Goal: Task Accomplishment & Management: Use online tool/utility

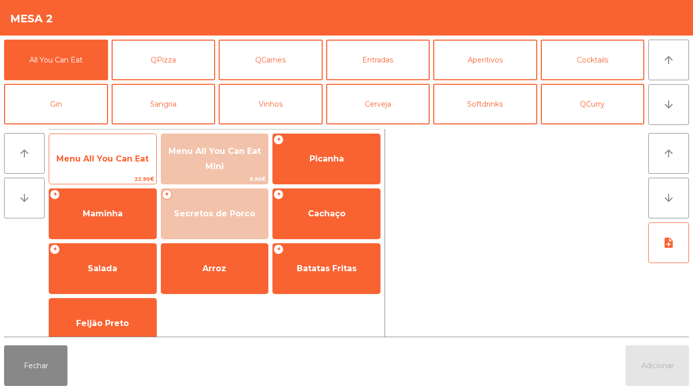
click at [111, 159] on span "Menu All You Can Eat" at bounding box center [102, 159] width 92 height 10
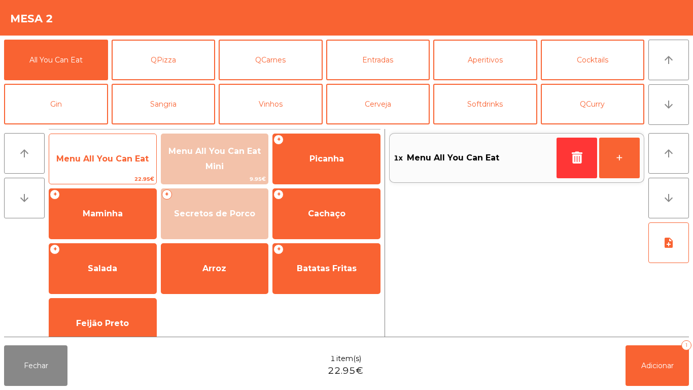
click at [110, 161] on span "Menu All You Can Eat" at bounding box center [102, 159] width 92 height 10
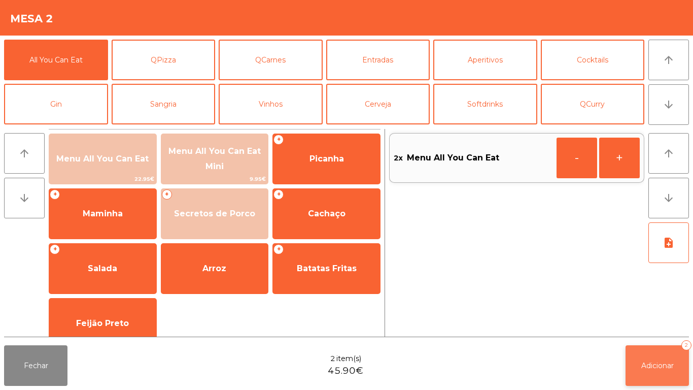
click at [649, 374] on button "Adicionar 2" at bounding box center [657, 365] width 63 height 41
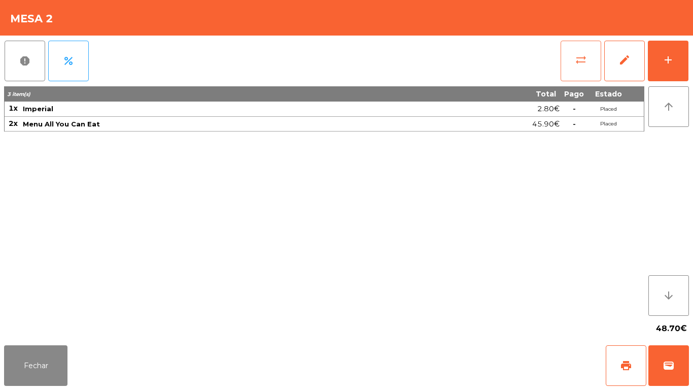
click at [567, 60] on button "sync_alt" at bounding box center [581, 61] width 41 height 41
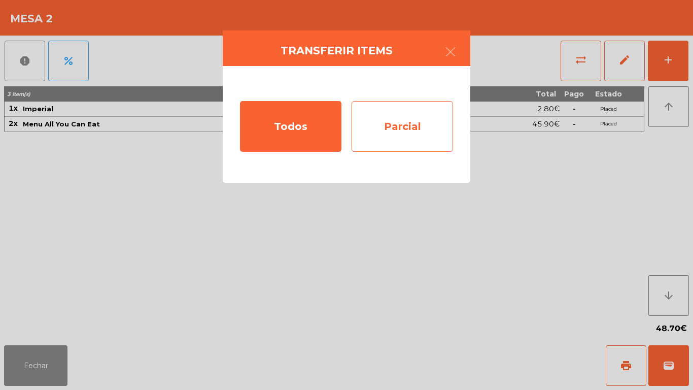
click at [414, 125] on div "Parcial" at bounding box center [402, 126] width 101 height 51
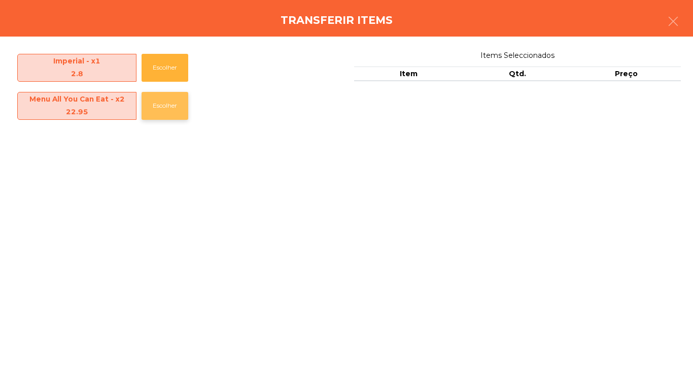
click at [165, 103] on button "Escolher" at bounding box center [165, 106] width 47 height 28
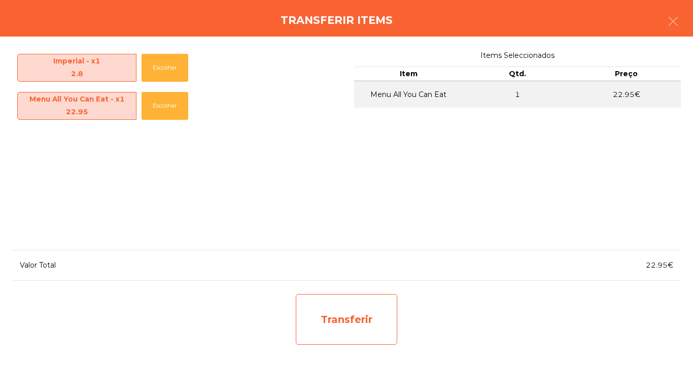
click at [370, 296] on div "Transferir" at bounding box center [346, 319] width 101 height 51
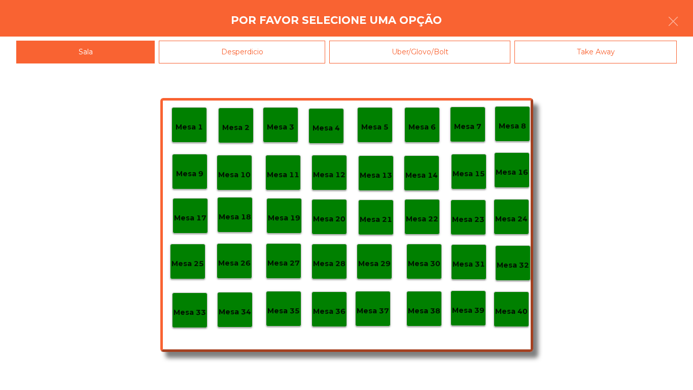
click at [193, 261] on p "Mesa 25" at bounding box center [187, 264] width 32 height 12
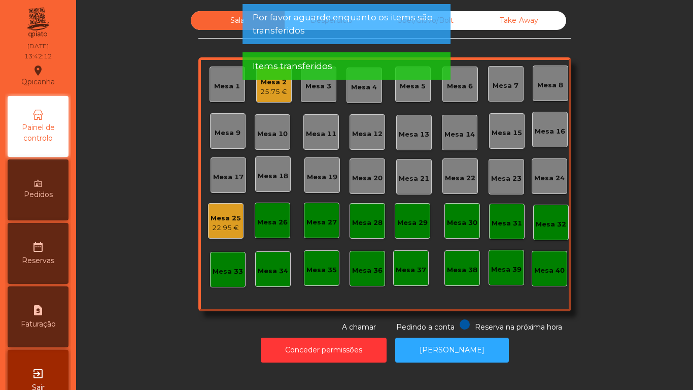
click at [267, 94] on div "25.75 €" at bounding box center [273, 92] width 27 height 10
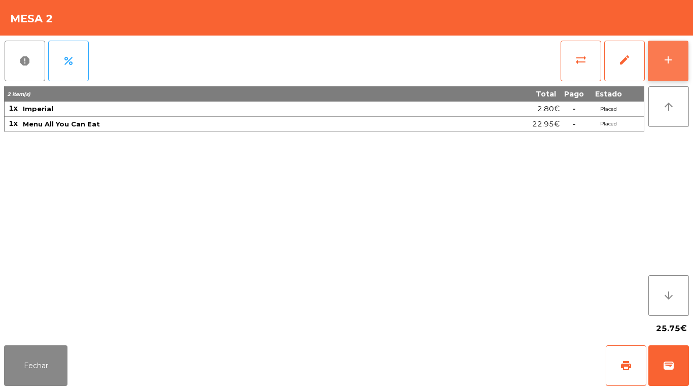
click at [656, 71] on button "add" at bounding box center [668, 61] width 41 height 41
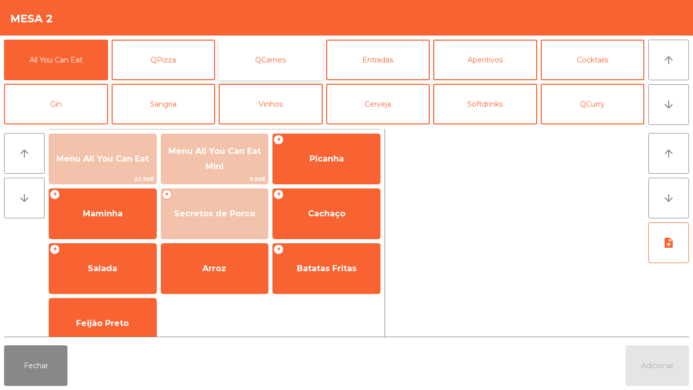
click at [310, 58] on button "QCarnes" at bounding box center [271, 60] width 104 height 41
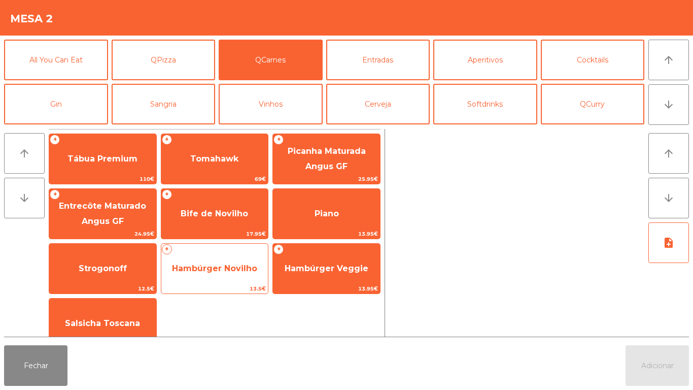
click at [241, 262] on span "Hambúrger Novilho" at bounding box center [214, 268] width 107 height 27
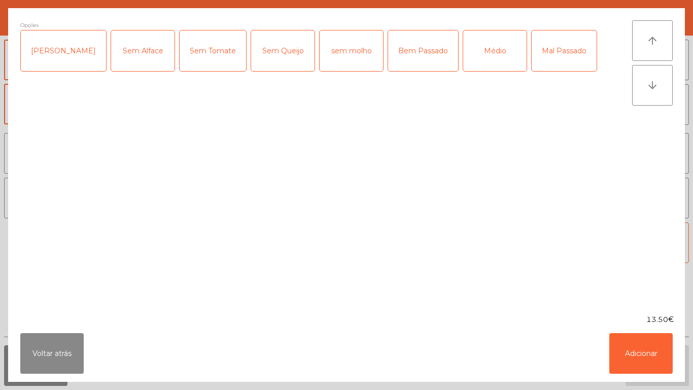
click at [70, 59] on div "[PERSON_NAME]" at bounding box center [63, 50] width 85 height 41
click at [216, 56] on div "Sem Tomate" at bounding box center [213, 50] width 66 height 41
click at [483, 51] on div "Médio" at bounding box center [494, 50] width 63 height 41
click at [646, 354] on button "Adicionar" at bounding box center [640, 353] width 63 height 41
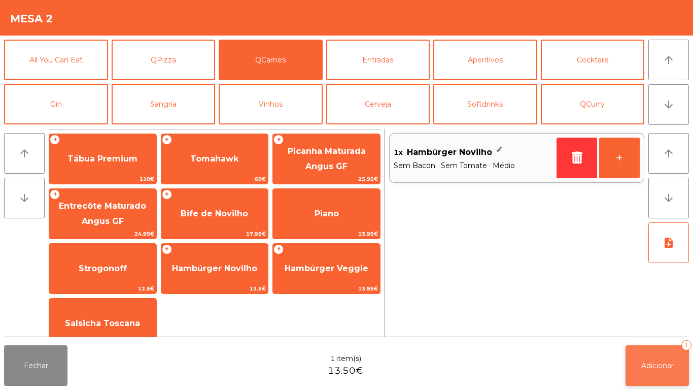
click at [663, 363] on span "Adicionar" at bounding box center [657, 365] width 32 height 9
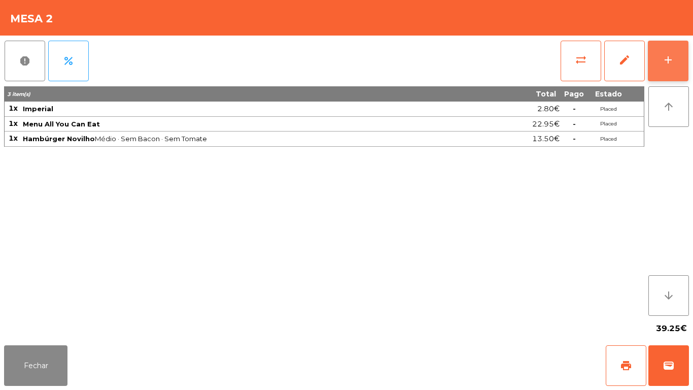
click at [664, 75] on button "add" at bounding box center [668, 61] width 41 height 41
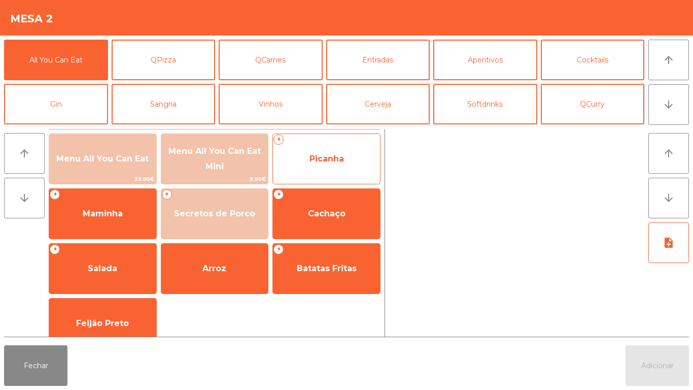
click at [333, 158] on span "Picanha" at bounding box center [326, 159] width 34 height 10
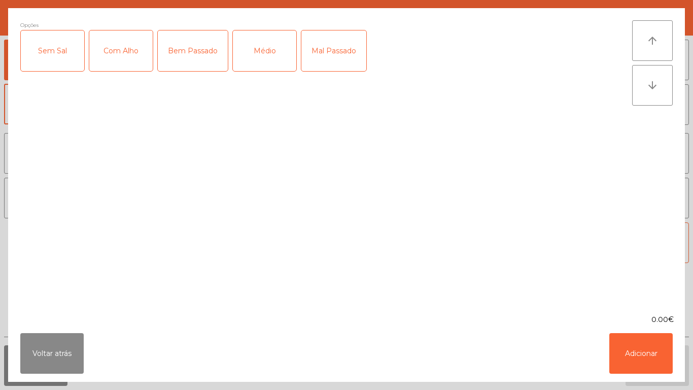
click at [274, 59] on div "Médio" at bounding box center [264, 50] width 63 height 41
click at [328, 58] on div "Mal Passado" at bounding box center [333, 50] width 65 height 41
click at [124, 54] on div "Com Alho" at bounding box center [120, 50] width 63 height 41
click at [627, 347] on button "Adicionar" at bounding box center [640, 353] width 63 height 41
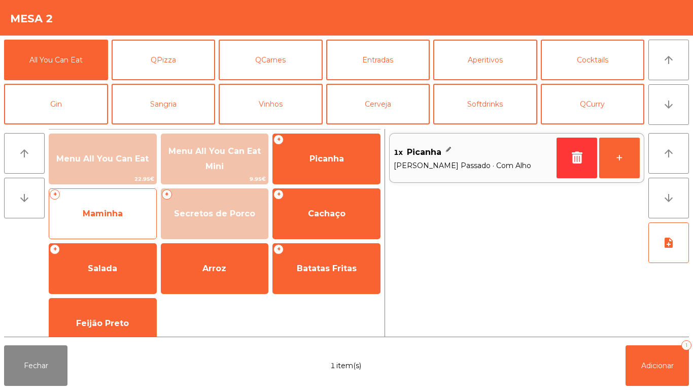
click at [121, 226] on span "Maminha" at bounding box center [102, 213] width 107 height 27
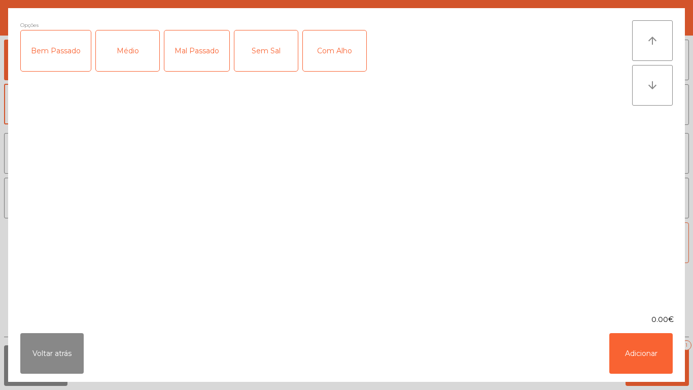
click at [138, 62] on div "Médio" at bounding box center [127, 50] width 63 height 41
click at [199, 54] on div "Mal Passado" at bounding box center [196, 50] width 65 height 41
click at [335, 70] on div "Com Alho" at bounding box center [334, 50] width 63 height 41
click at [657, 362] on button "Adicionar" at bounding box center [640, 353] width 63 height 41
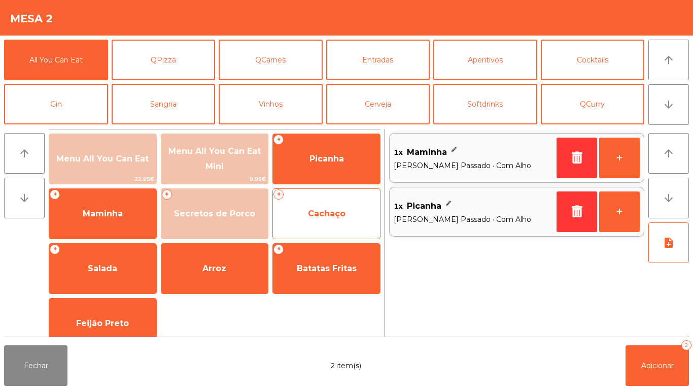
click at [326, 223] on span "Cachaço" at bounding box center [326, 213] width 107 height 27
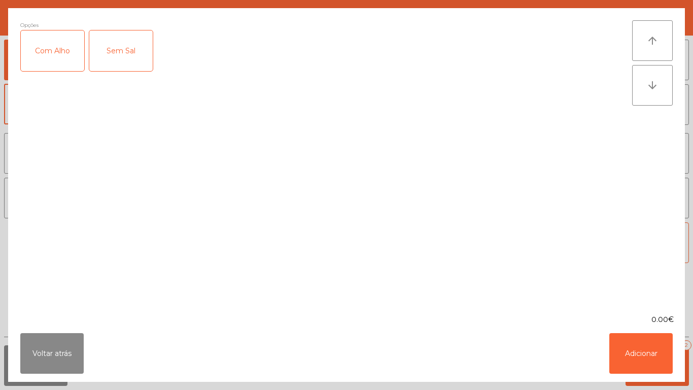
click at [63, 71] on div "Com Alho" at bounding box center [52, 50] width 63 height 41
click at [666, 354] on button "Adicionar" at bounding box center [640, 353] width 63 height 41
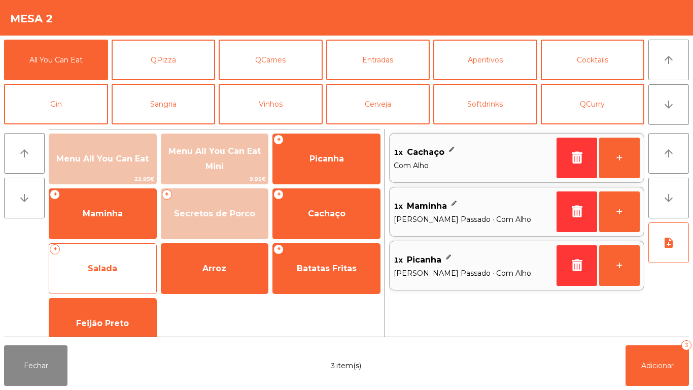
click at [117, 269] on span "Salada" at bounding box center [102, 268] width 107 height 27
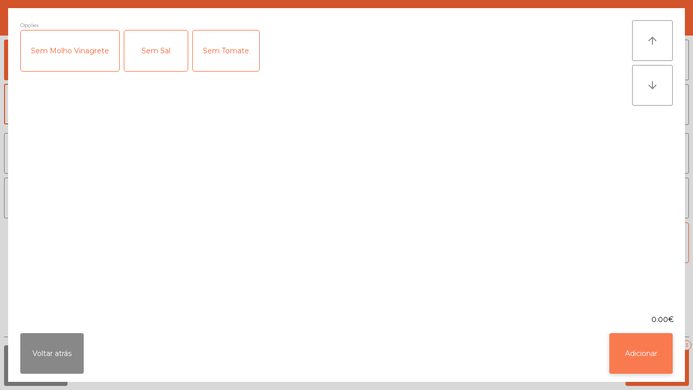
click at [625, 345] on button "Adicionar" at bounding box center [640, 353] width 63 height 41
click at [644, 365] on span "Adicionar" at bounding box center [657, 365] width 32 height 9
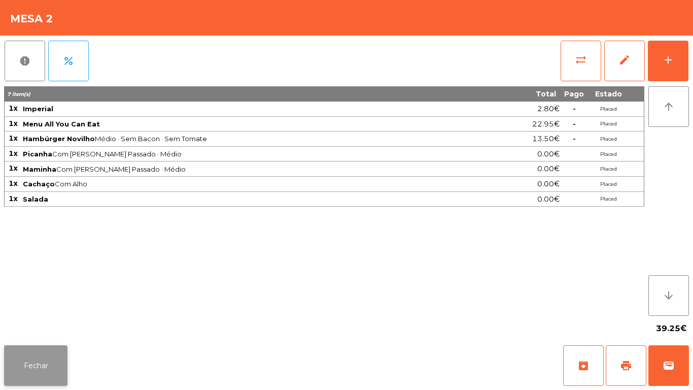
click at [34, 363] on button "Fechar" at bounding box center [35, 365] width 63 height 41
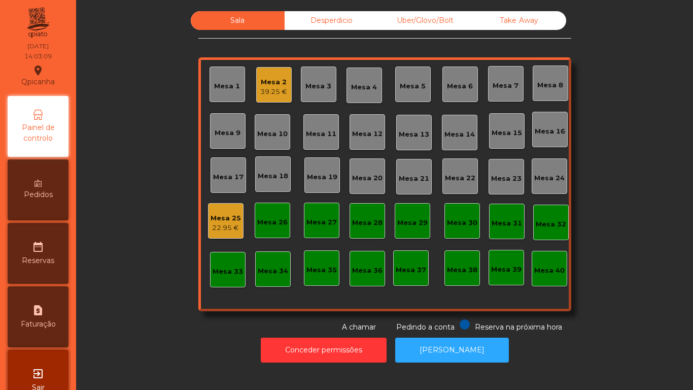
click at [267, 94] on div "39.25 €" at bounding box center [273, 92] width 27 height 10
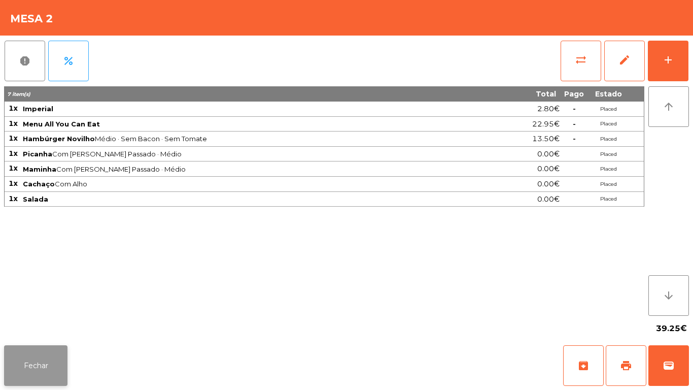
click at [42, 365] on button "Fechar" at bounding box center [35, 365] width 63 height 41
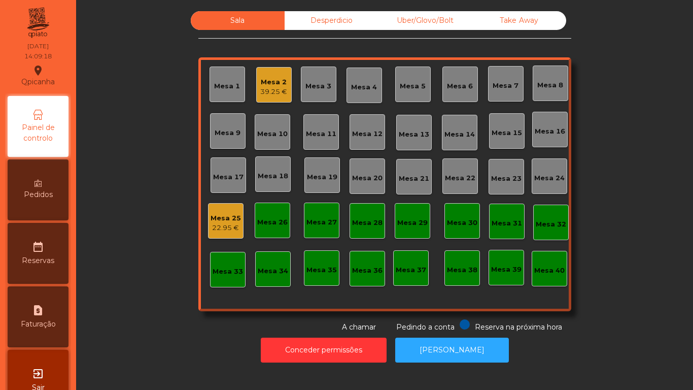
click at [277, 85] on div "Mesa 2" at bounding box center [273, 82] width 27 height 10
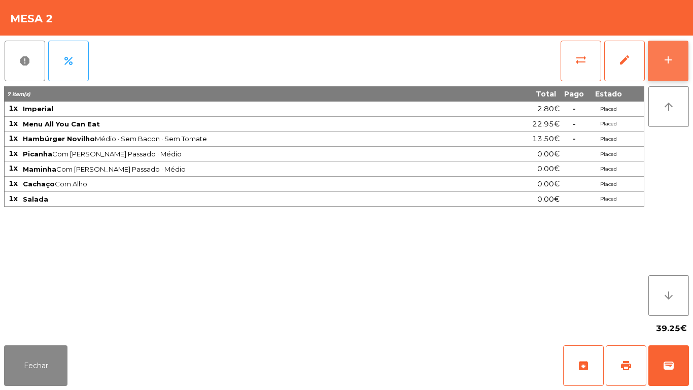
click at [659, 59] on button "add" at bounding box center [668, 61] width 41 height 41
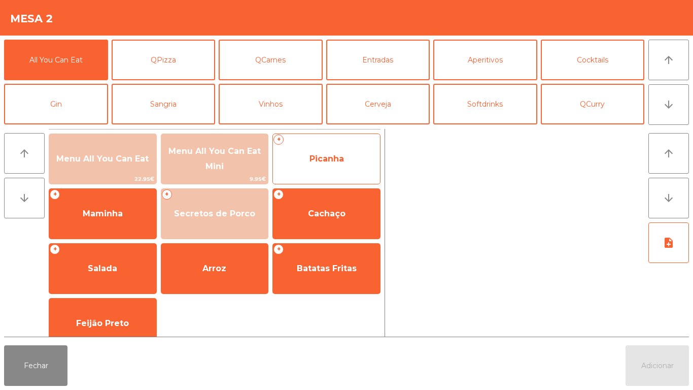
click at [329, 154] on span "Picanha" at bounding box center [326, 159] width 34 height 10
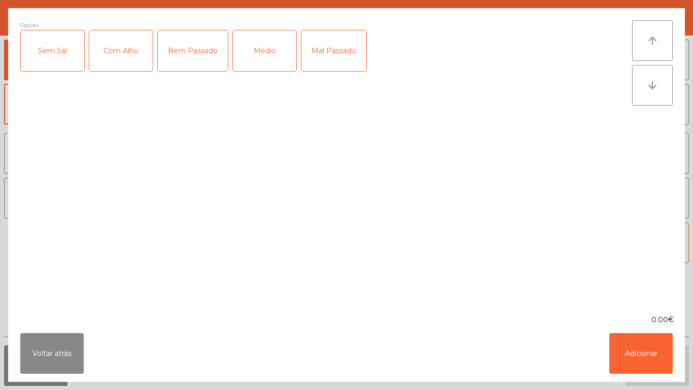
click at [266, 48] on div "Médio" at bounding box center [264, 50] width 63 height 41
click at [115, 59] on div "Com Alho" at bounding box center [120, 50] width 63 height 41
click at [626, 357] on button "Adicionar" at bounding box center [640, 353] width 63 height 41
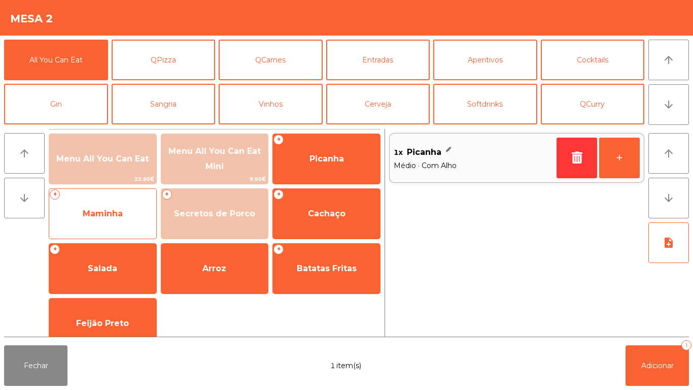
click at [102, 214] on span "Maminha" at bounding box center [103, 214] width 40 height 10
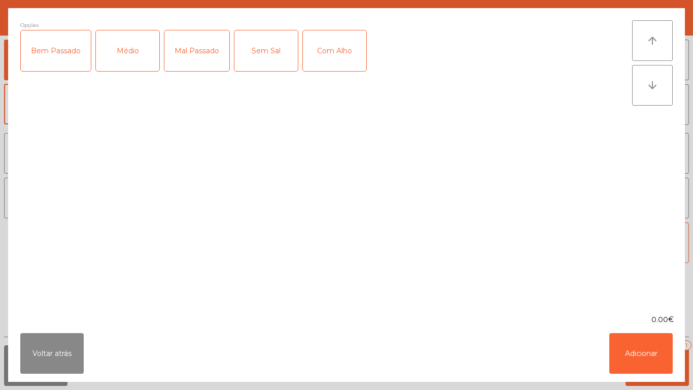
click at [138, 60] on div "Médio" at bounding box center [127, 50] width 63 height 41
click at [345, 53] on div "Com Alho" at bounding box center [334, 50] width 63 height 41
click at [630, 358] on button "Adicionar" at bounding box center [640, 353] width 63 height 41
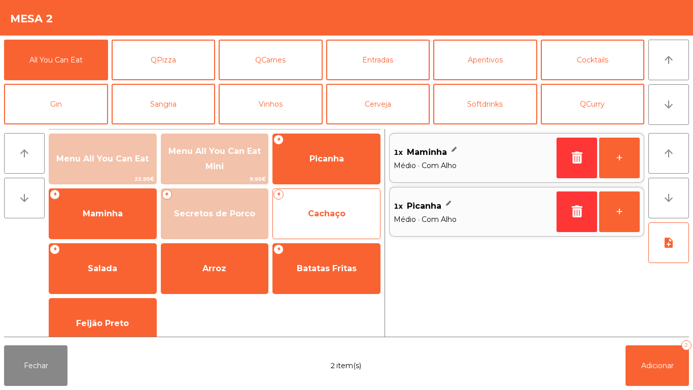
click at [322, 216] on span "Cachaço" at bounding box center [327, 214] width 38 height 10
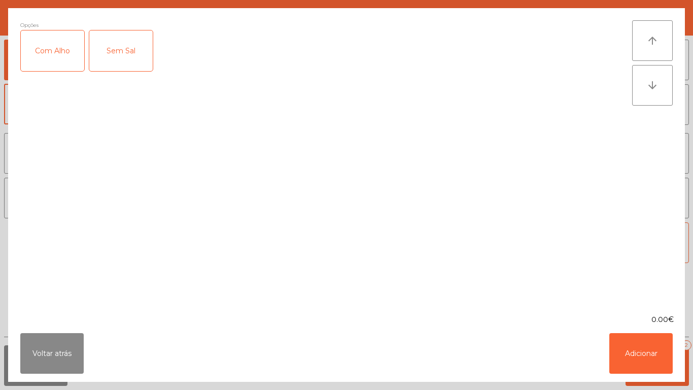
click at [58, 60] on div "Com Alho" at bounding box center [52, 50] width 63 height 41
click at [638, 346] on button "Adicionar" at bounding box center [640, 353] width 63 height 41
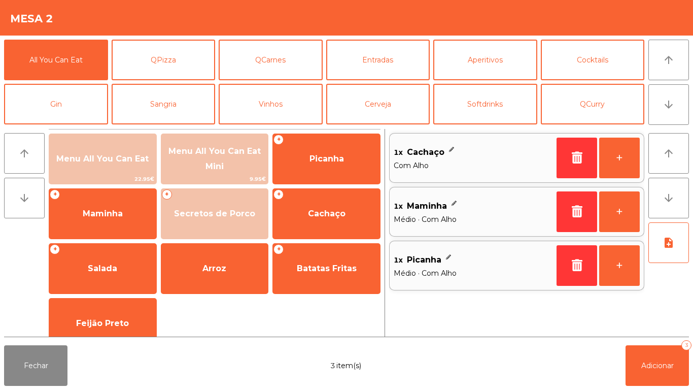
click at [642, 389] on div "Fechar 3 item(s) Adicionar 3" at bounding box center [346, 365] width 693 height 49
click at [649, 363] on span "Adicionar" at bounding box center [657, 365] width 32 height 9
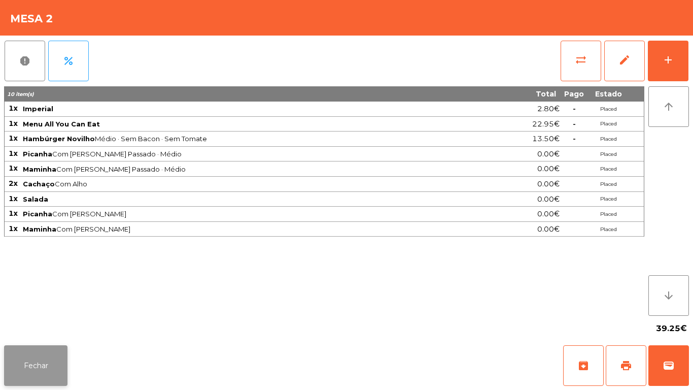
click at [50, 348] on button "Fechar" at bounding box center [35, 365] width 63 height 41
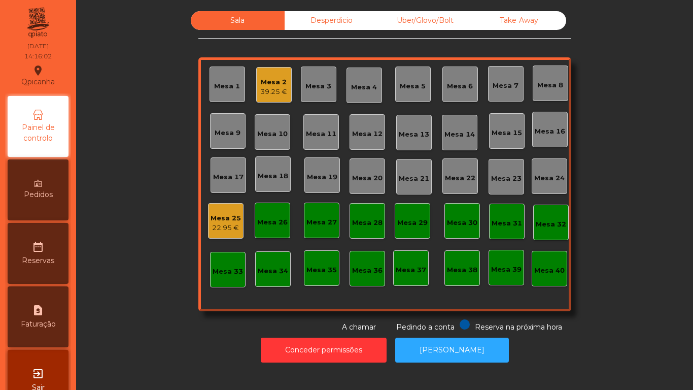
click at [508, 21] on div "Take Away" at bounding box center [519, 20] width 94 height 19
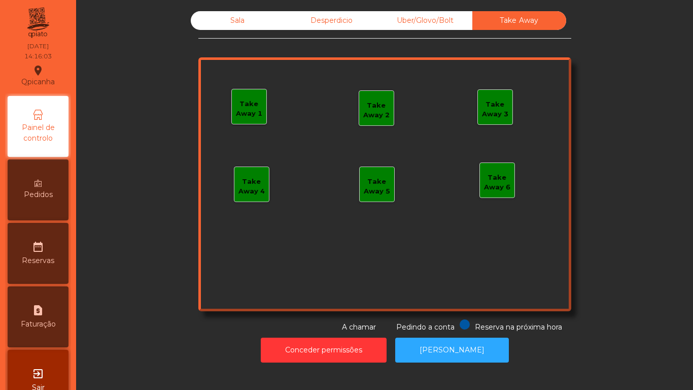
click at [259, 99] on div "Take Away 1" at bounding box center [249, 109] width 34 height 20
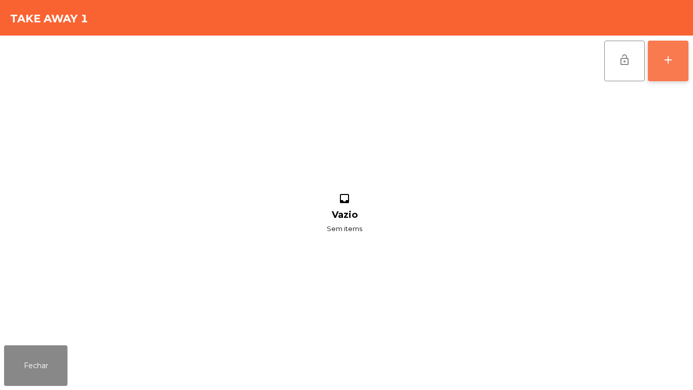
click at [675, 48] on button "add" at bounding box center [668, 61] width 41 height 41
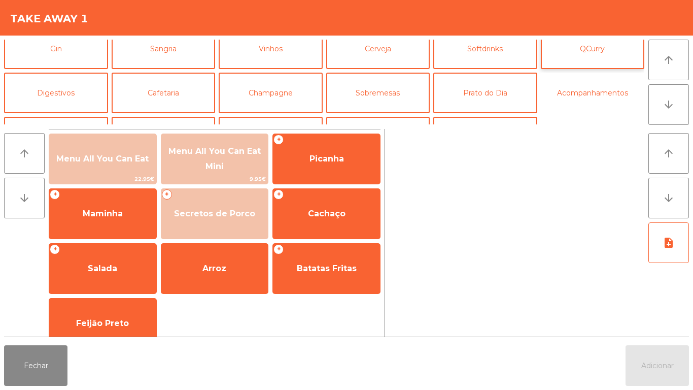
click at [570, 91] on button "Acompanhamentos" at bounding box center [593, 93] width 104 height 41
click at [594, 40] on button "QCurry" at bounding box center [593, 48] width 104 height 41
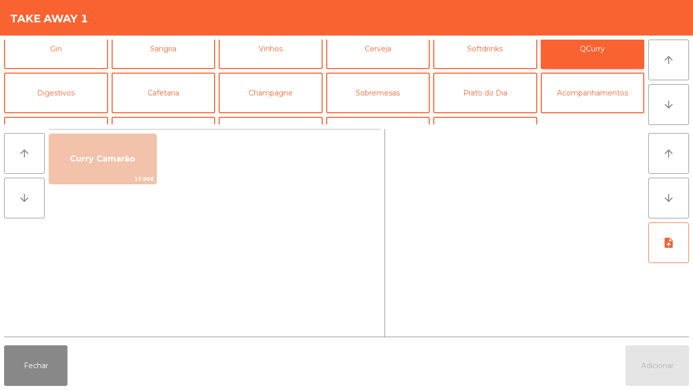
scroll to position [88, 0]
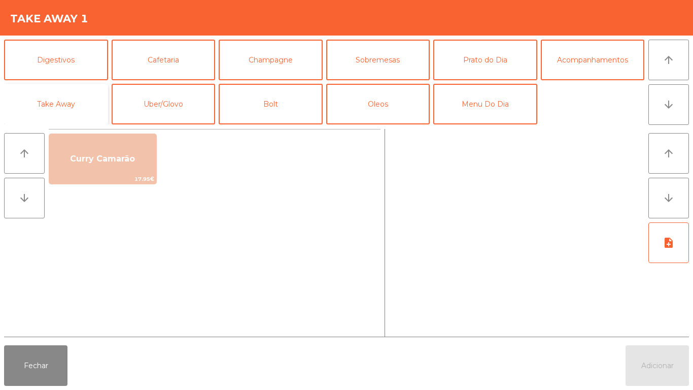
click at [76, 103] on button "Take Away" at bounding box center [56, 104] width 104 height 41
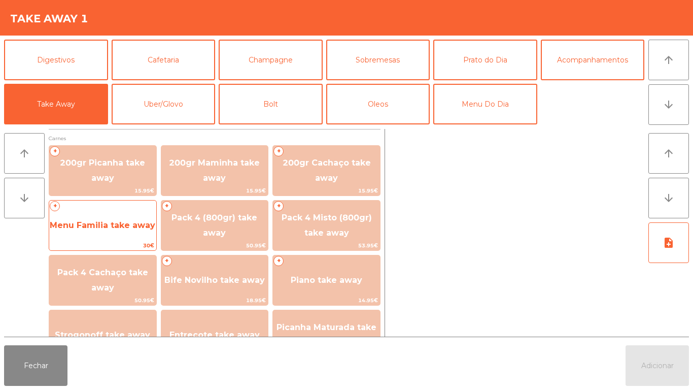
click at [127, 221] on span "Menu Familia take away" at bounding box center [103, 225] width 106 height 10
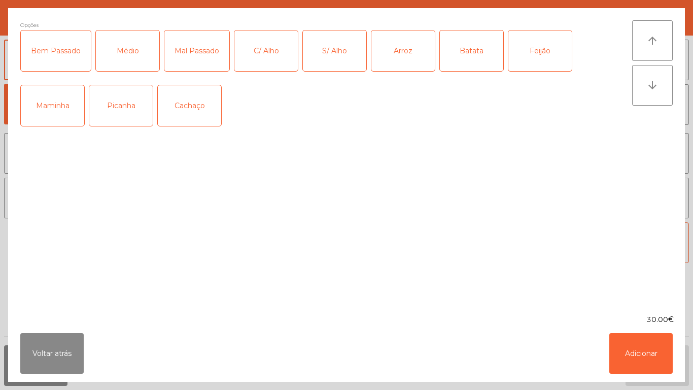
click at [128, 54] on div "Médio" at bounding box center [127, 50] width 63 height 41
click at [202, 52] on div "Mal Passado" at bounding box center [196, 50] width 65 height 41
click at [259, 48] on div "C/ Alho" at bounding box center [265, 50] width 63 height 41
click at [412, 59] on div "Arroz" at bounding box center [402, 50] width 63 height 41
click at [493, 60] on div "Batata" at bounding box center [471, 50] width 63 height 41
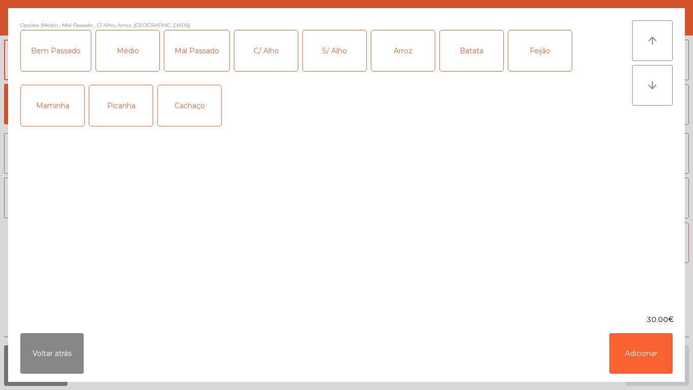
click at [550, 67] on div "Feijão" at bounding box center [539, 50] width 63 height 41
click at [127, 113] on div "Picanha" at bounding box center [120, 105] width 63 height 41
click at [655, 336] on button "Adicionar" at bounding box center [640, 353] width 63 height 41
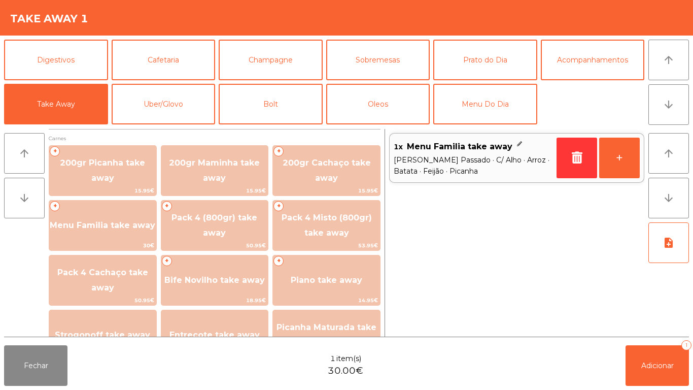
scroll to position [28, 0]
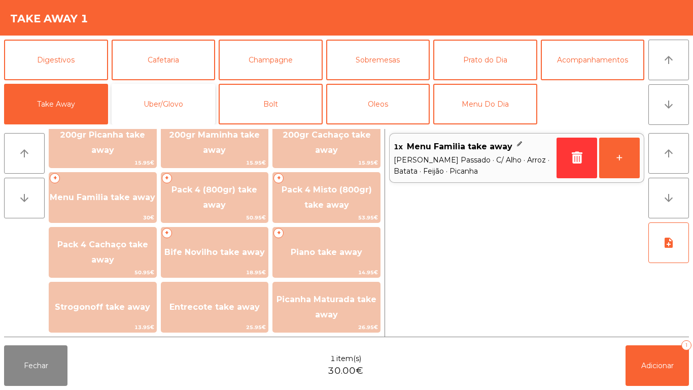
click at [179, 104] on button "Uber/Glovo" at bounding box center [164, 104] width 104 height 41
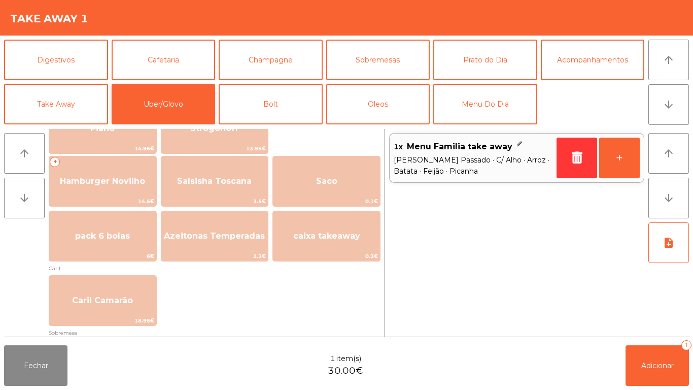
scroll to position [207, 0]
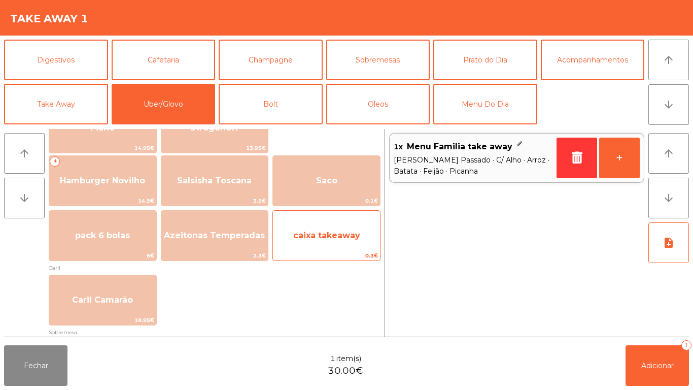
click at [341, 237] on span "caixa takeaway" at bounding box center [326, 235] width 67 height 10
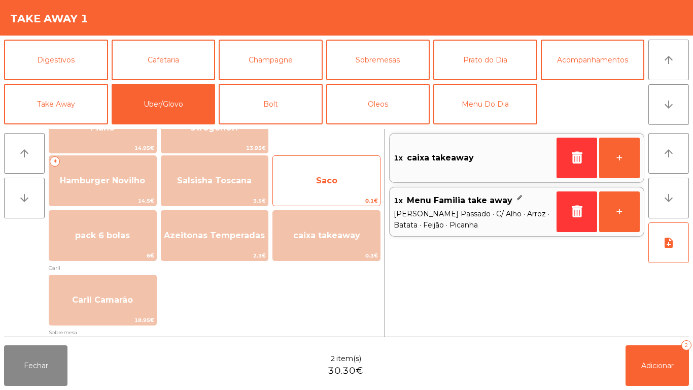
click at [339, 178] on span "Saco" at bounding box center [326, 180] width 107 height 27
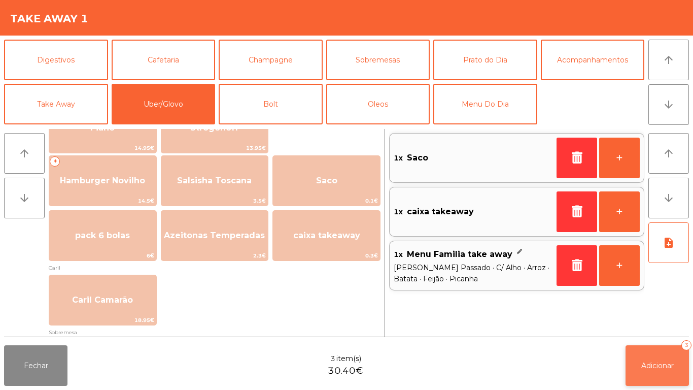
click at [662, 356] on button "Adicionar 3" at bounding box center [657, 365] width 63 height 41
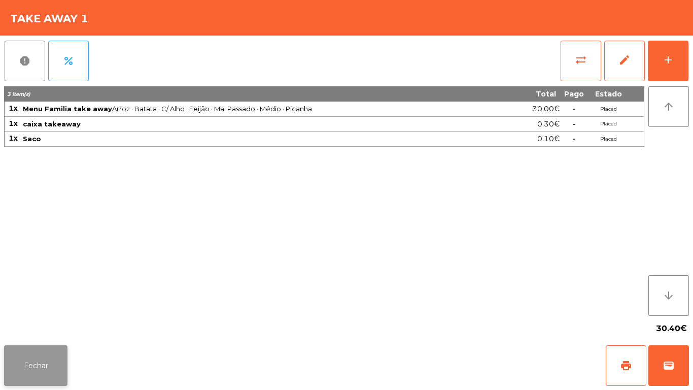
click at [34, 359] on button "Fechar" at bounding box center [35, 365] width 63 height 41
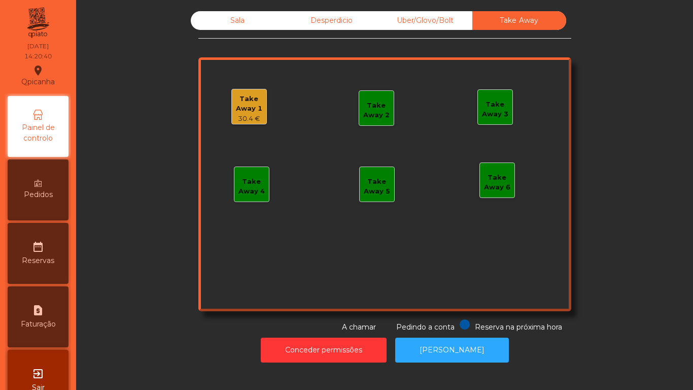
click at [46, 135] on span "Painel de controlo" at bounding box center [38, 132] width 56 height 21
click at [329, 26] on div "Desperdicio" at bounding box center [332, 20] width 94 height 19
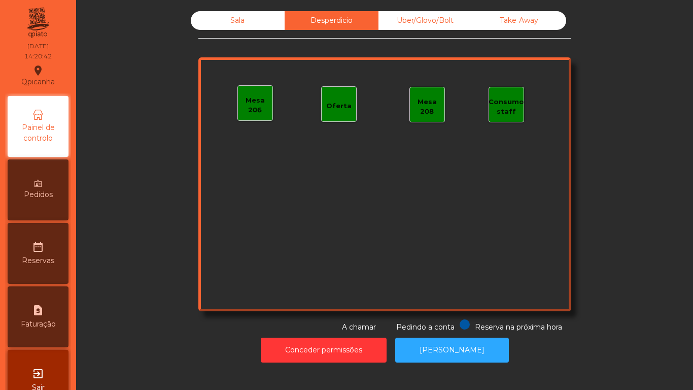
click at [233, 28] on div "Sala" at bounding box center [238, 20] width 94 height 19
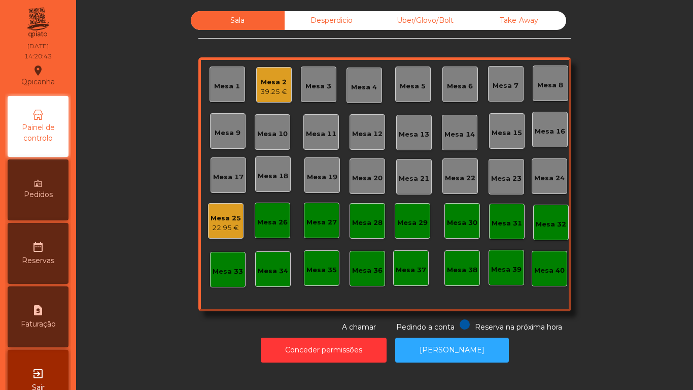
click at [271, 93] on div "39.25 €" at bounding box center [273, 92] width 27 height 10
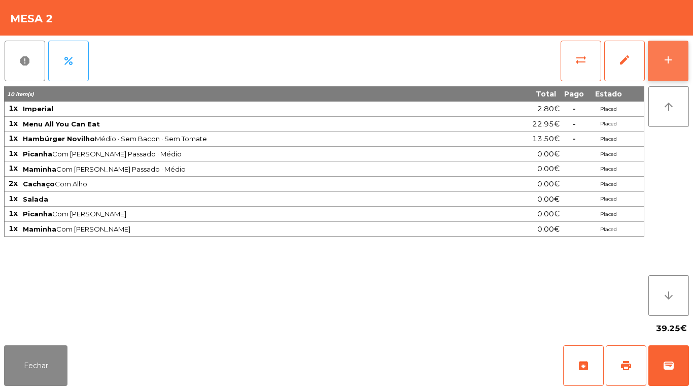
click at [673, 76] on button "add" at bounding box center [668, 61] width 41 height 41
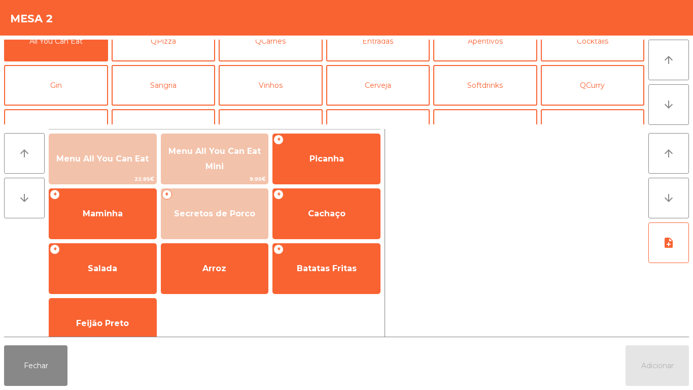
scroll to position [40, 0]
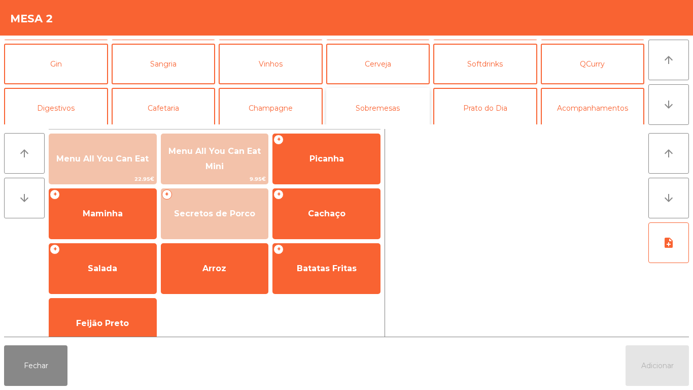
click at [379, 117] on button "Sobremesas" at bounding box center [378, 108] width 104 height 41
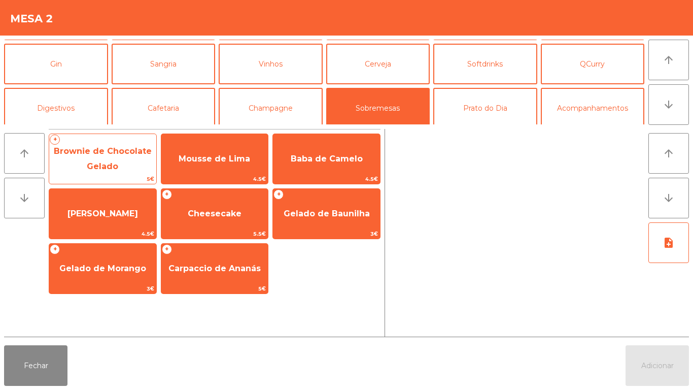
click at [101, 159] on span "Brownie de Chocolate Gelado" at bounding box center [102, 158] width 107 height 43
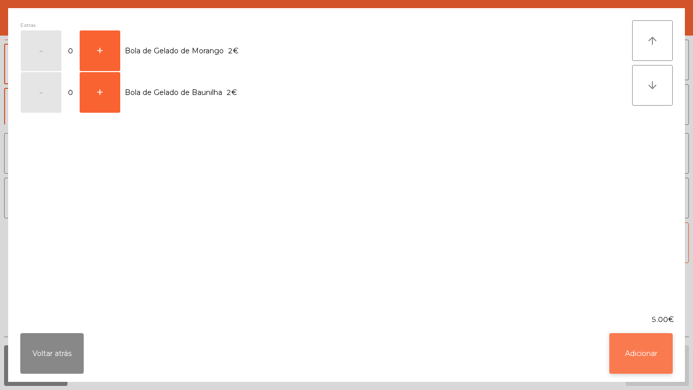
click at [637, 361] on button "Adicionar" at bounding box center [640, 353] width 63 height 41
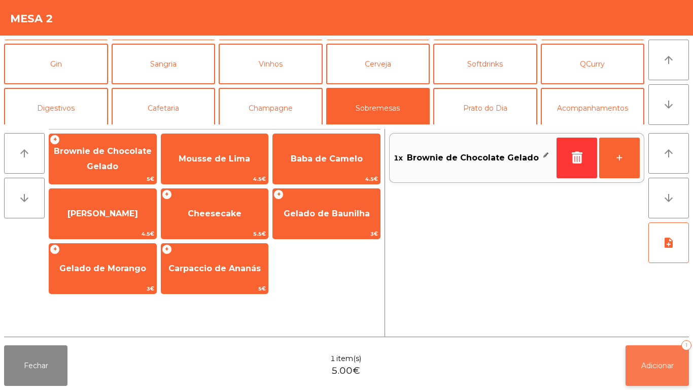
click at [654, 357] on button "Adicionar 1" at bounding box center [657, 365] width 63 height 41
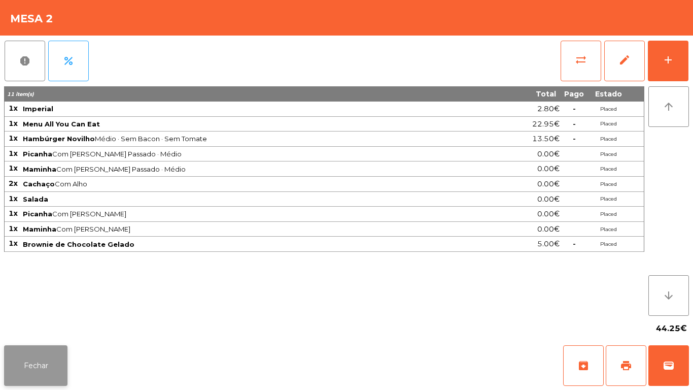
click at [47, 362] on button "Fechar" at bounding box center [35, 365] width 63 height 41
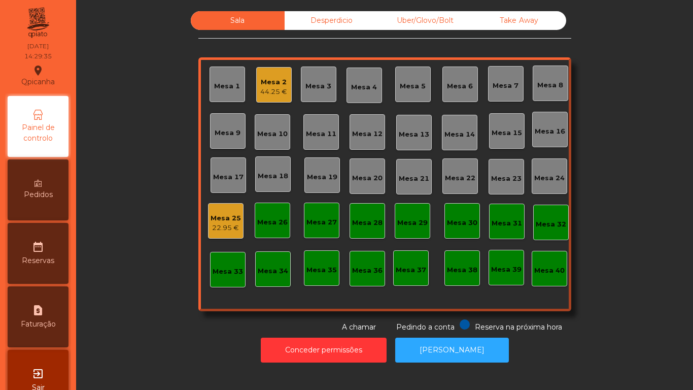
click at [267, 94] on div "44.25 €" at bounding box center [273, 92] width 27 height 10
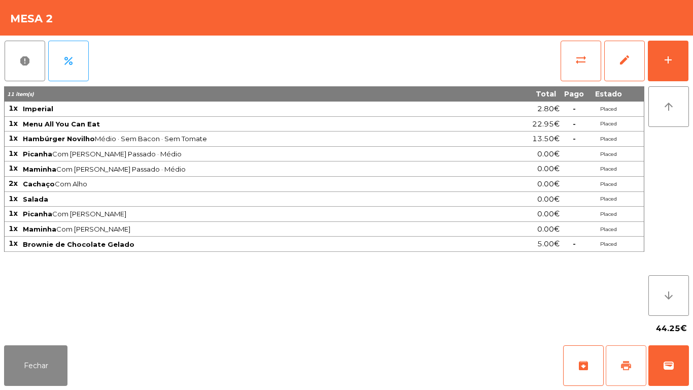
click at [622, 364] on span "print" at bounding box center [626, 365] width 12 height 12
